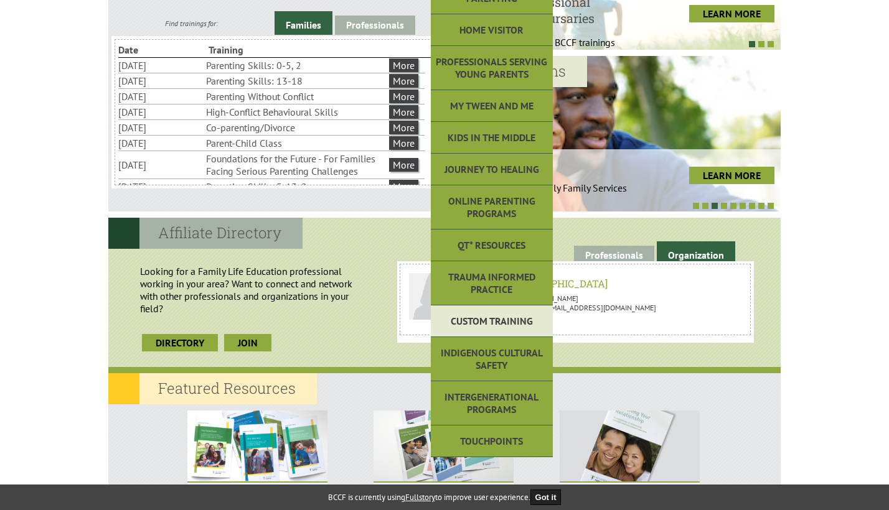
scroll to position [454, 0]
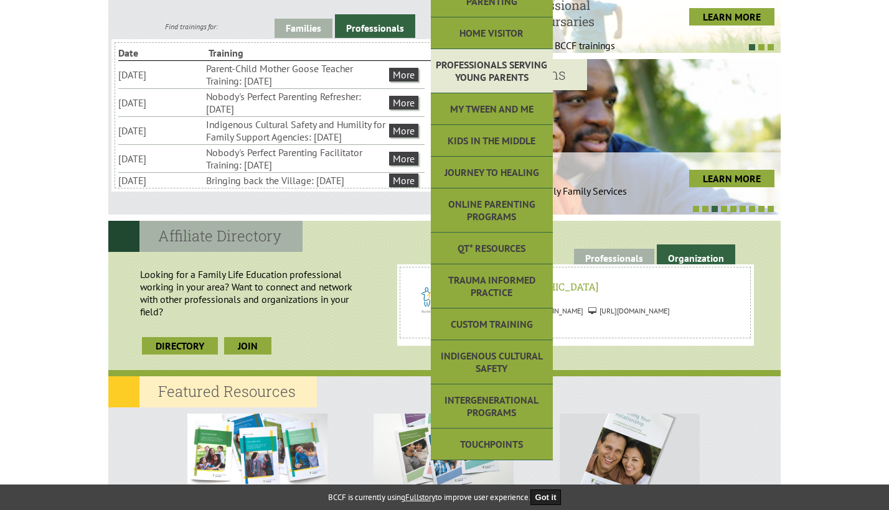
click at [480, 78] on link "Professionals Serving Young Parents" at bounding box center [492, 71] width 122 height 44
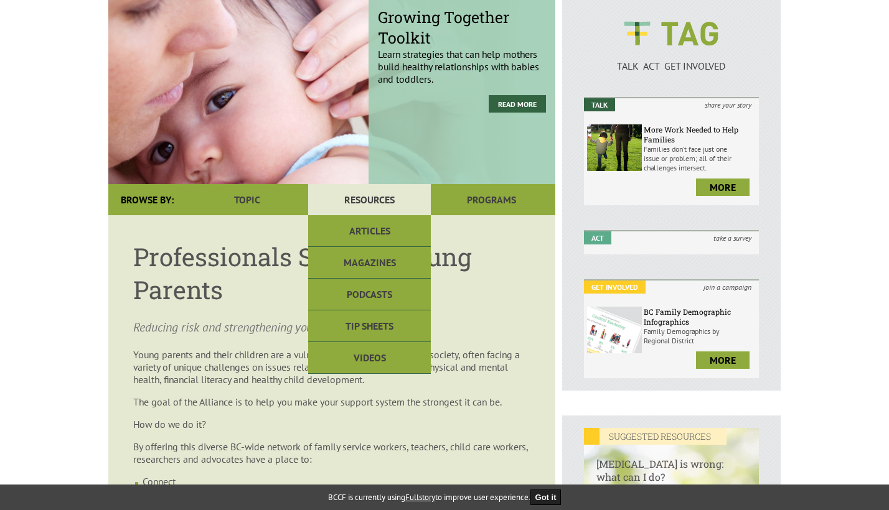
scroll to position [126, 0]
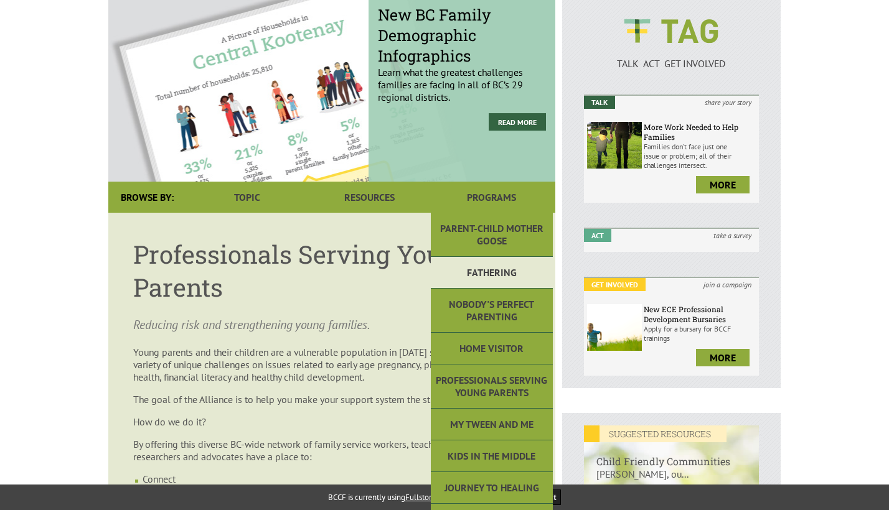
click at [495, 271] on link "Fathering" at bounding box center [492, 273] width 122 height 32
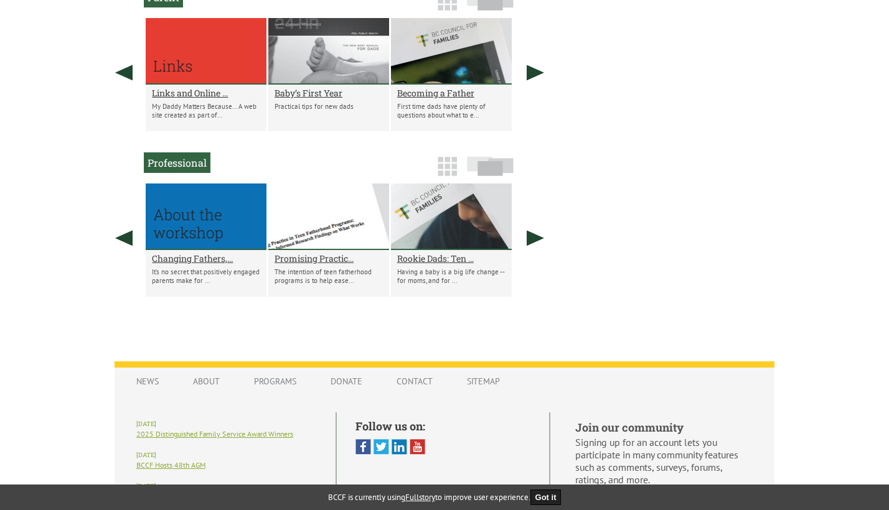
scroll to position [685, 0]
click at [444, 259] on h2 "Rookie Dads: Ten ..." at bounding box center [451, 259] width 108 height 12
